Goal: Information Seeking & Learning: Understand process/instructions

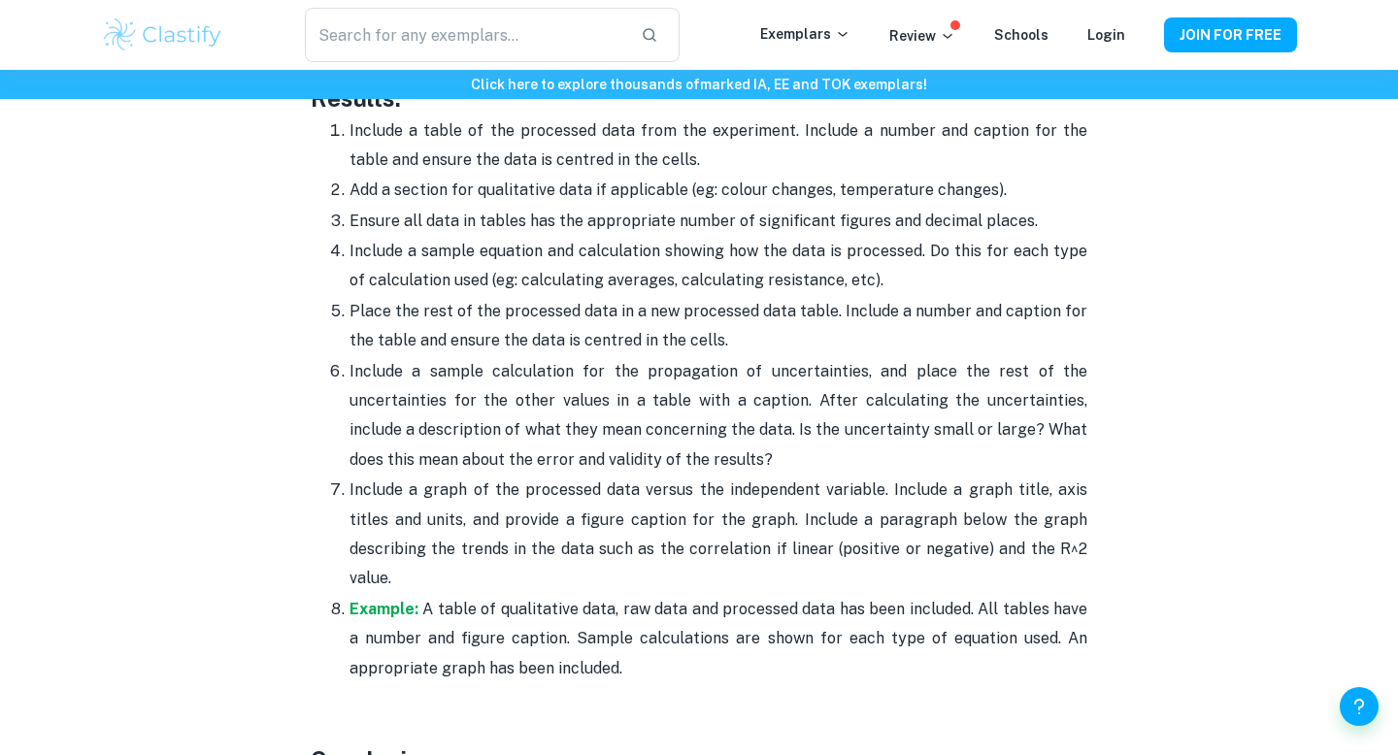
scroll to position [4322, 0]
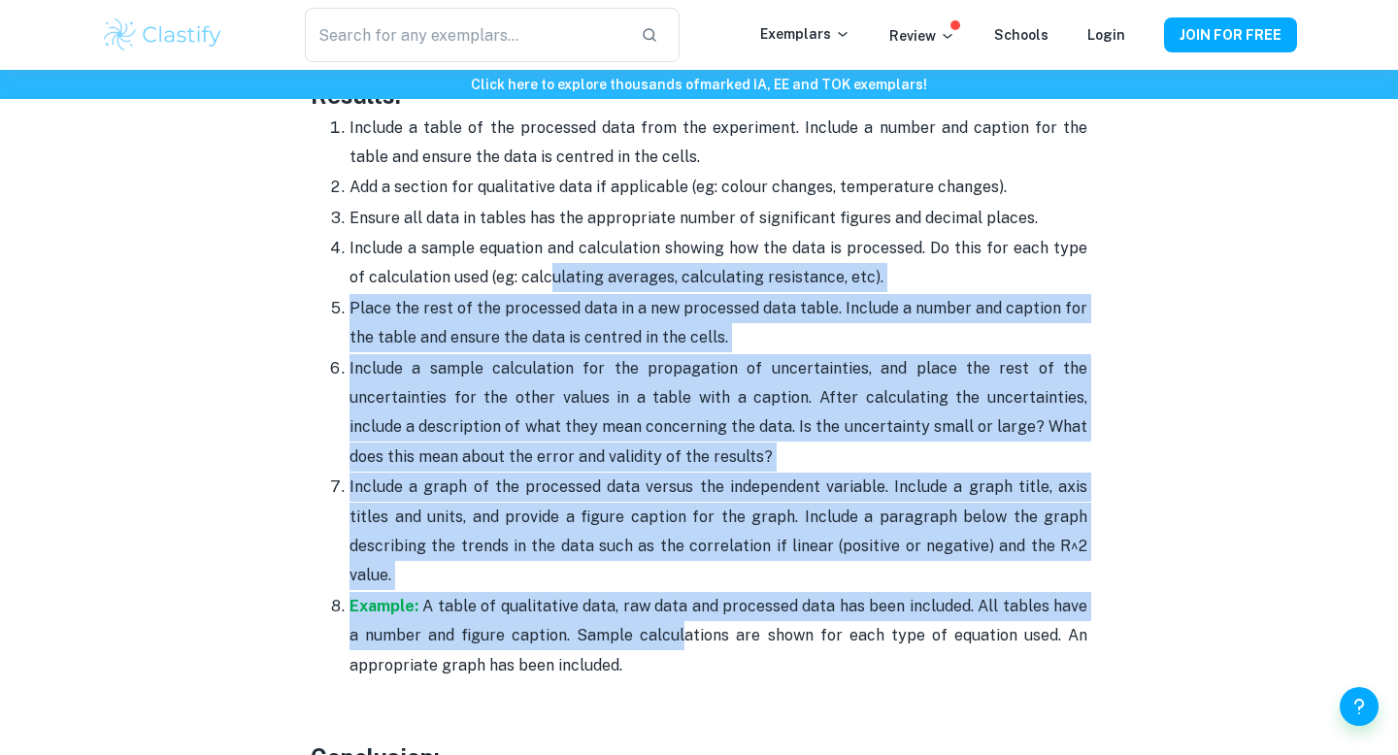
drag, startPoint x: 532, startPoint y: 234, endPoint x: 675, endPoint y: 576, distance: 370.6
click at [675, 576] on ol "Include a table of the processed data from the experiment. Include a number and…" at bounding box center [699, 397] width 776 height 568
click at [674, 592] on p "Example: A table of qualitative data, raw data and processed data has been incl…" at bounding box center [718, 636] width 738 height 88
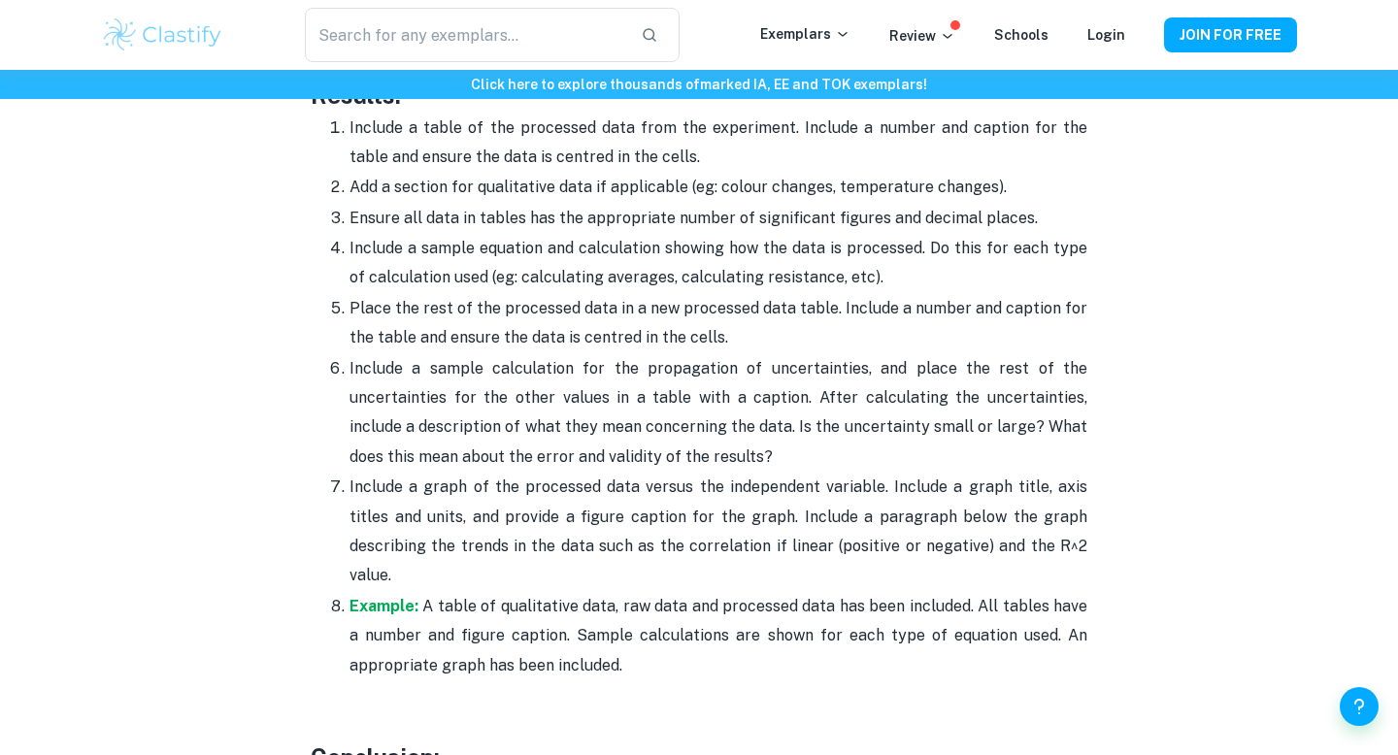
click at [708, 405] on p "Include a sample calculation for the propagation of uncertainties, and place th…" at bounding box center [718, 413] width 738 height 118
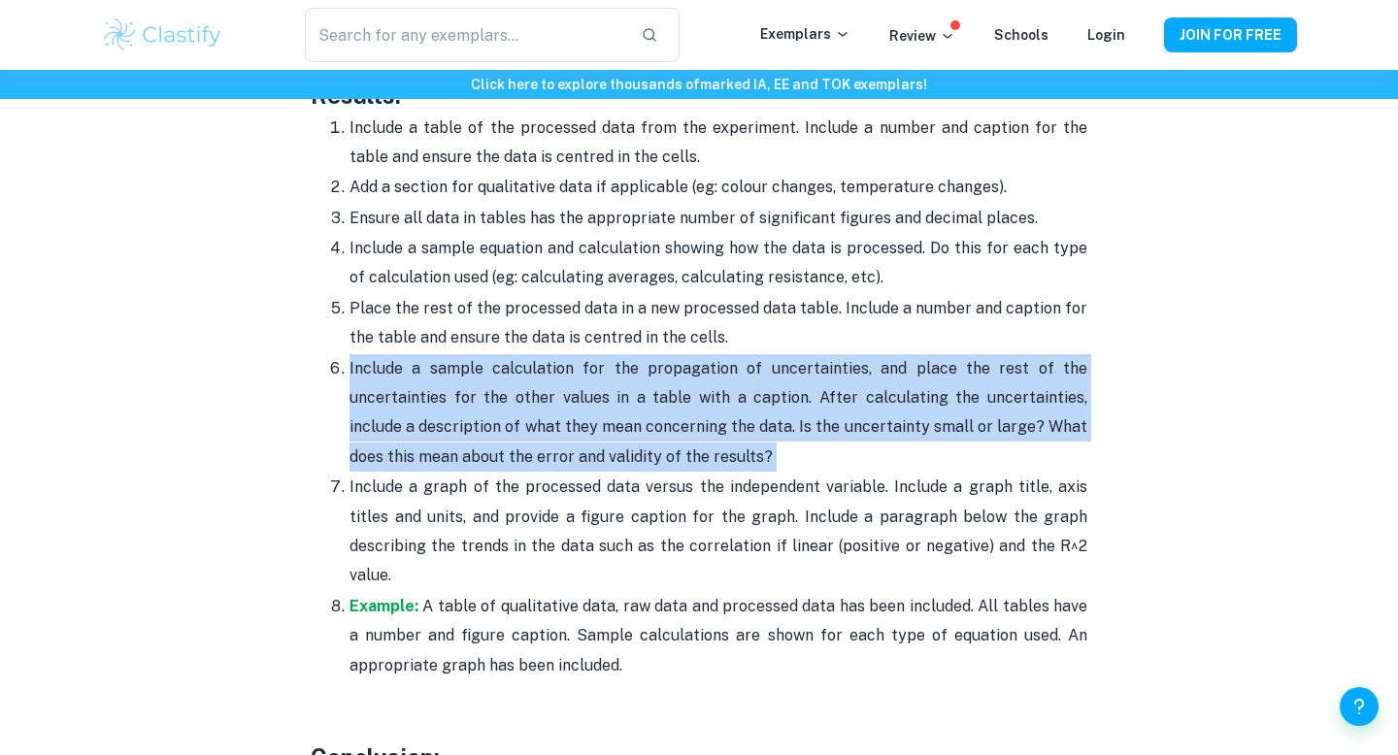
click at [708, 405] on p "Include a sample calculation for the propagation of uncertainties, and place th…" at bounding box center [718, 413] width 738 height 118
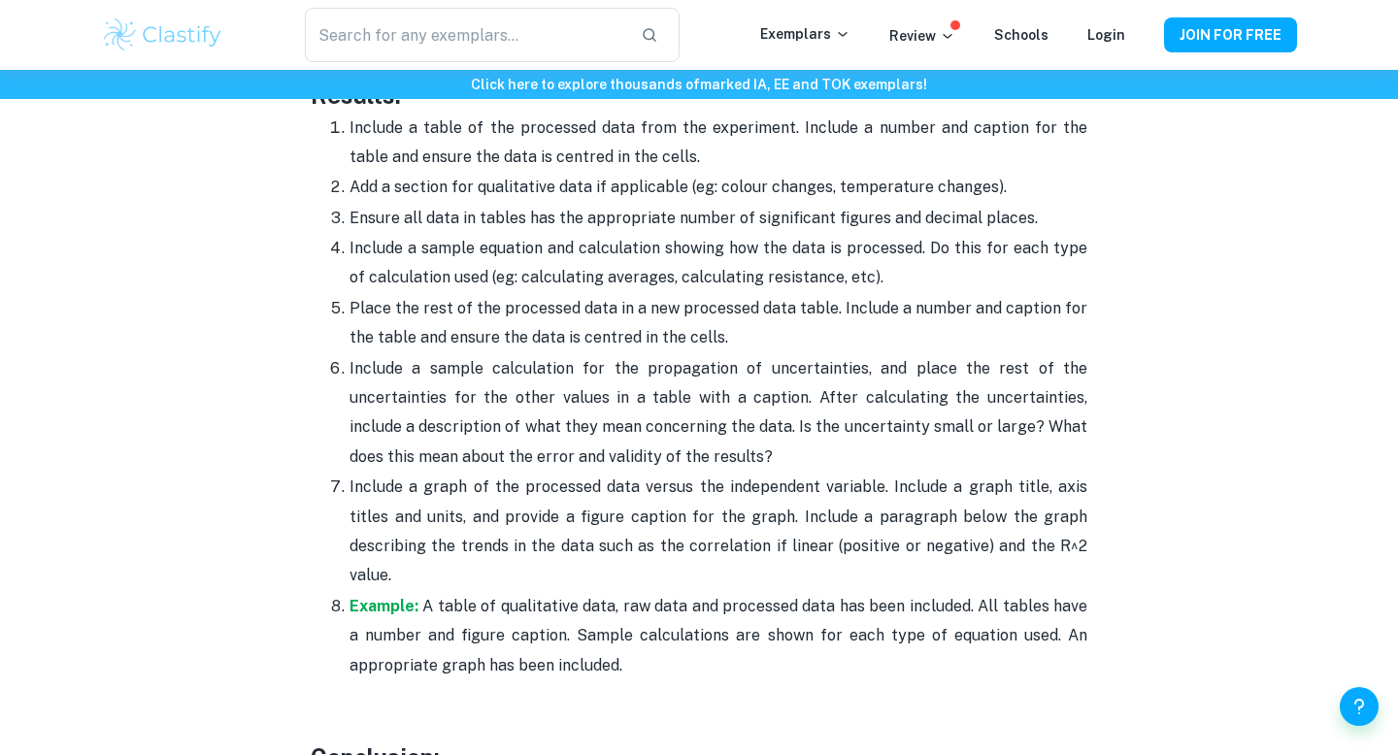
click at [686, 512] on p "Include a graph of the processed data versus the independent variable. Include …" at bounding box center [718, 532] width 738 height 118
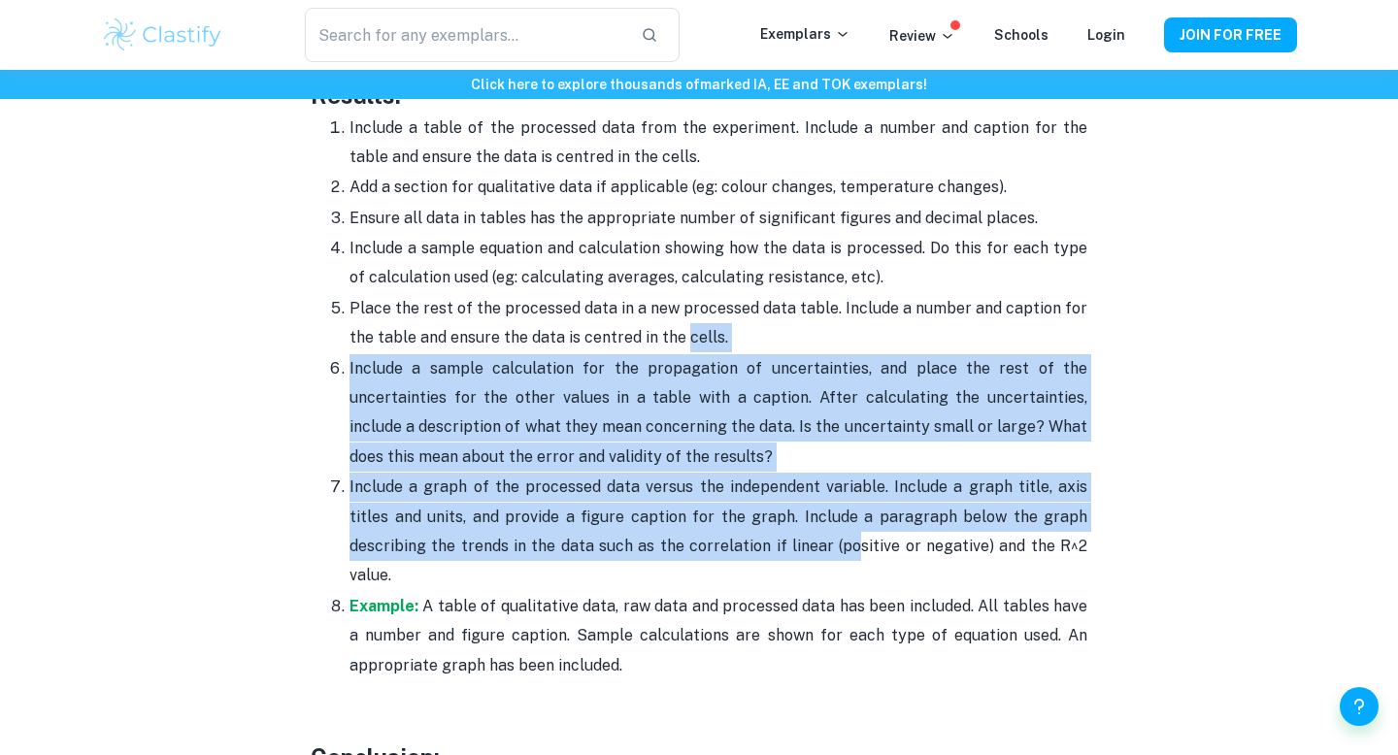
drag, startPoint x: 686, startPoint y: 309, endPoint x: 758, endPoint y: 519, distance: 222.5
click at [759, 519] on ol "Include a table of the processed data from the experiment. Include a number and…" at bounding box center [699, 397] width 776 height 568
click at [758, 519] on p "Include a graph of the processed data versus the independent variable. Include …" at bounding box center [718, 532] width 738 height 118
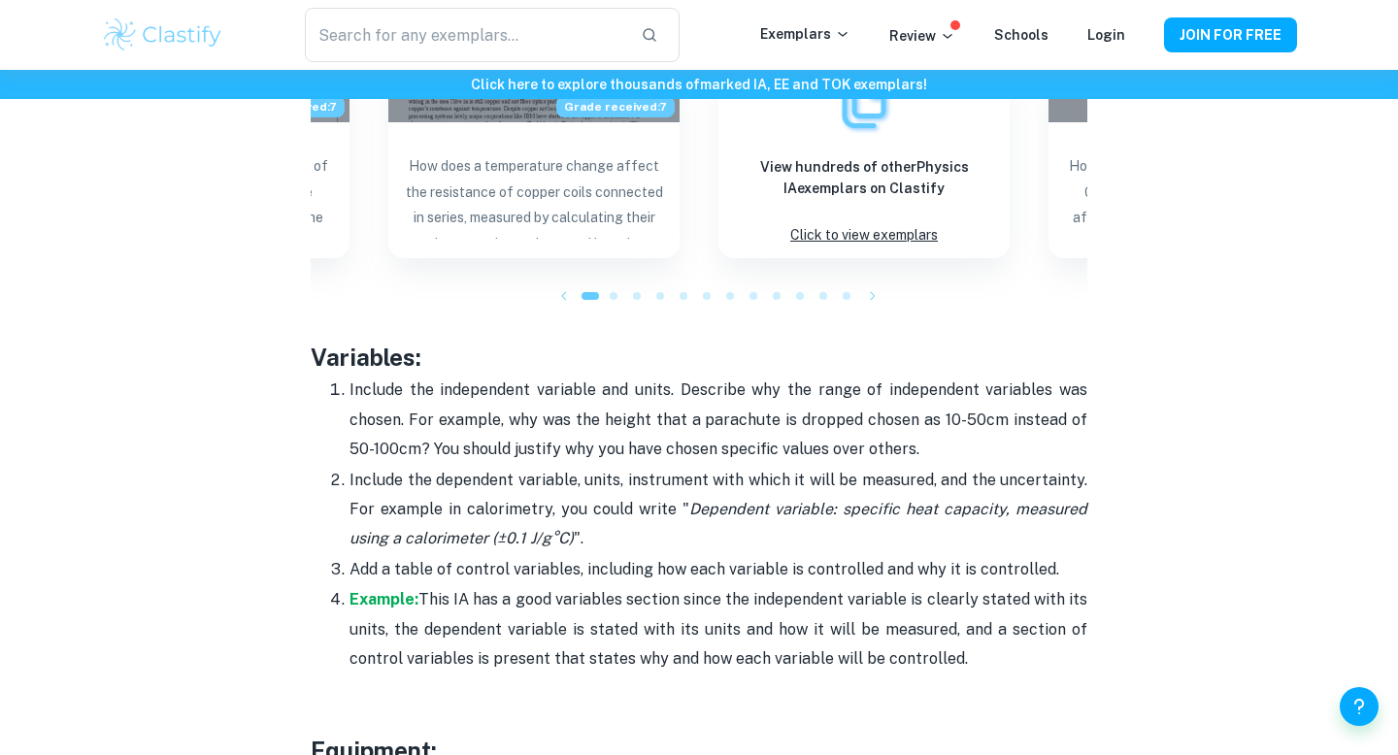
scroll to position [3026, 0]
